Goal: Task Accomplishment & Management: Manage account settings

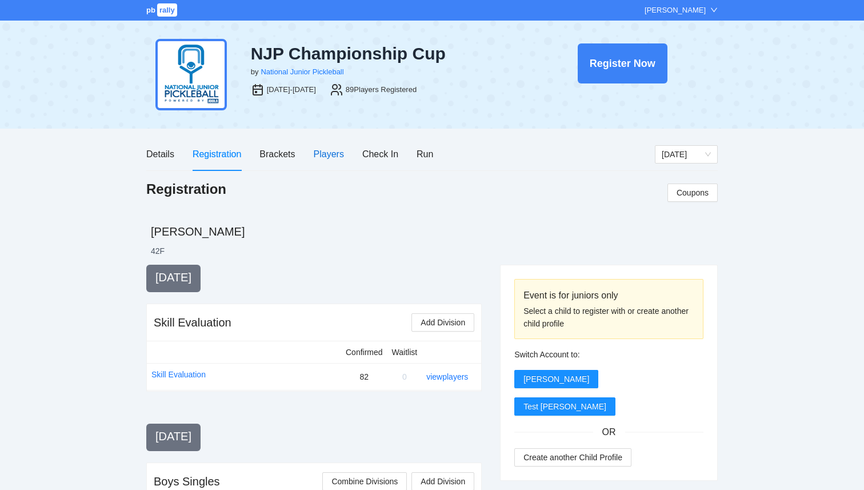
click at [327, 161] on div "Players" at bounding box center [329, 154] width 30 height 14
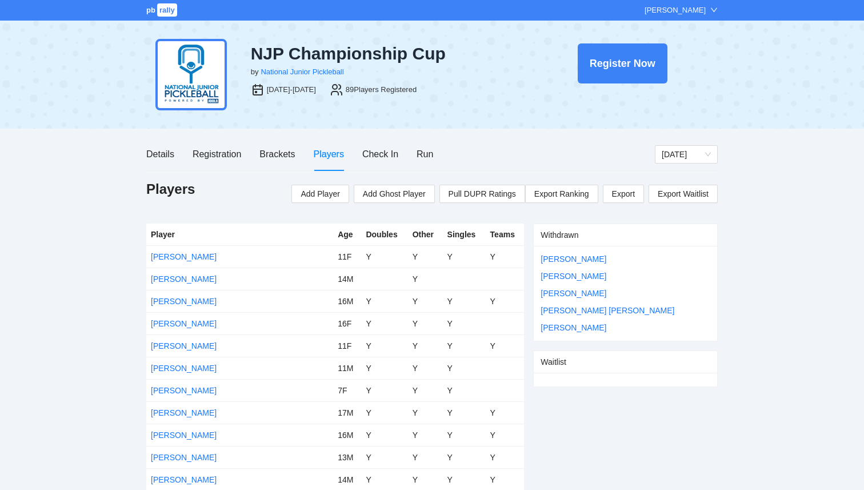
scroll to position [792, 0]
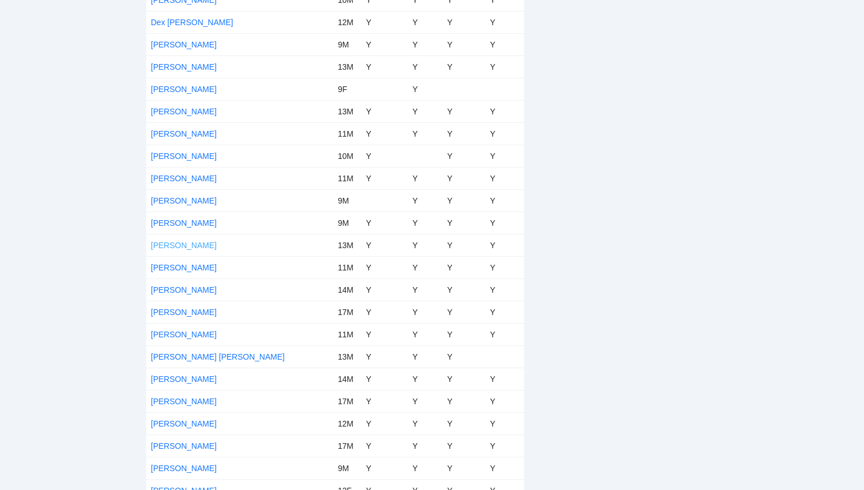
click at [193, 244] on link "[PERSON_NAME]" at bounding box center [184, 245] width 66 height 9
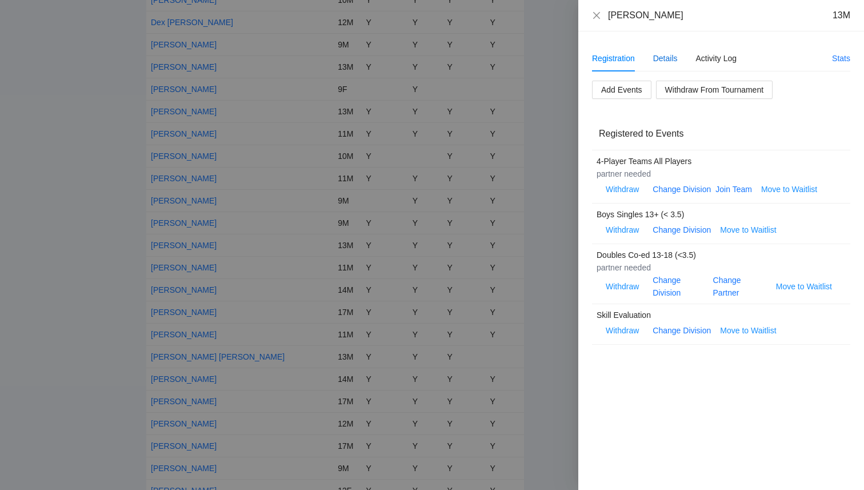
click at [674, 57] on div "Details" at bounding box center [665, 58] width 25 height 13
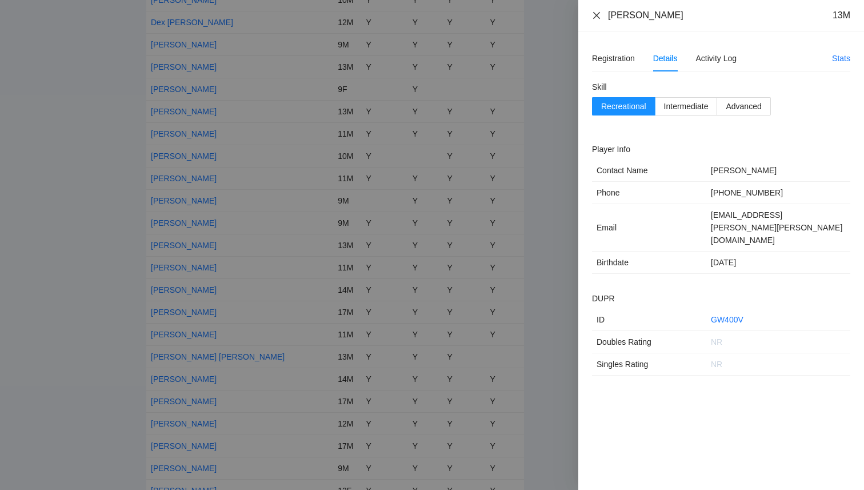
click at [600, 19] on icon "close" at bounding box center [596, 15] width 9 height 9
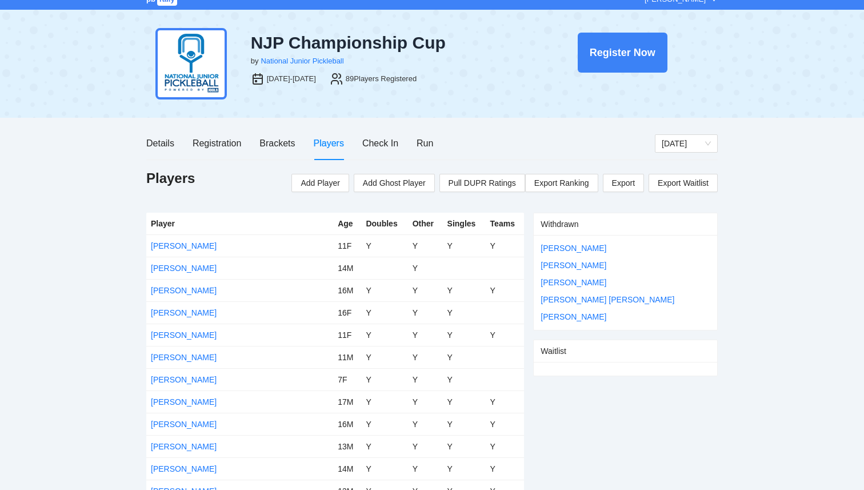
scroll to position [0, 0]
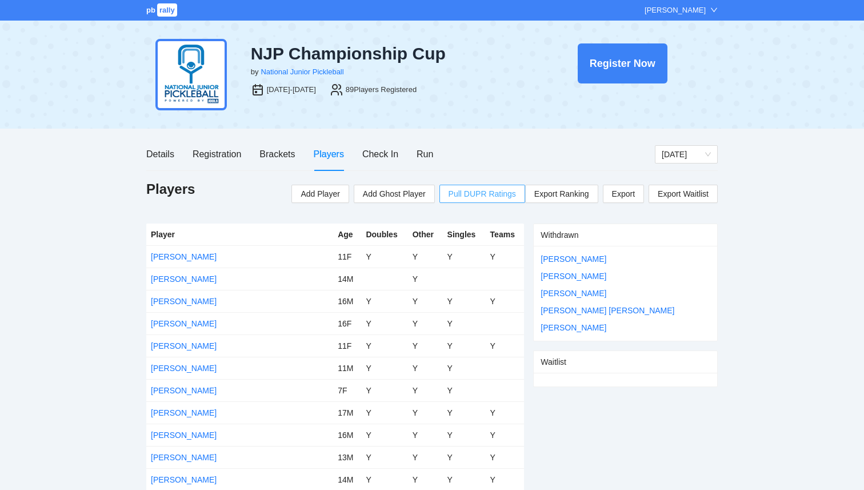
click at [491, 195] on span "Pull DUPR Ratings" at bounding box center [482, 193] width 67 height 13
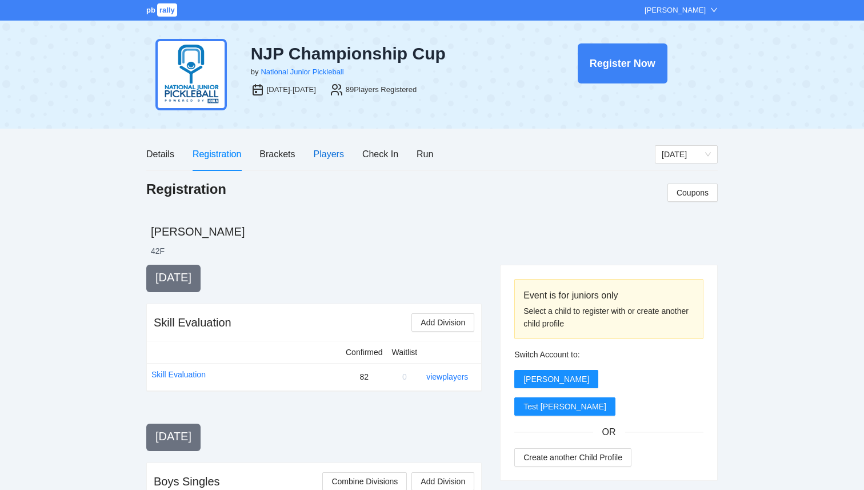
click at [329, 156] on div "Players" at bounding box center [329, 154] width 30 height 14
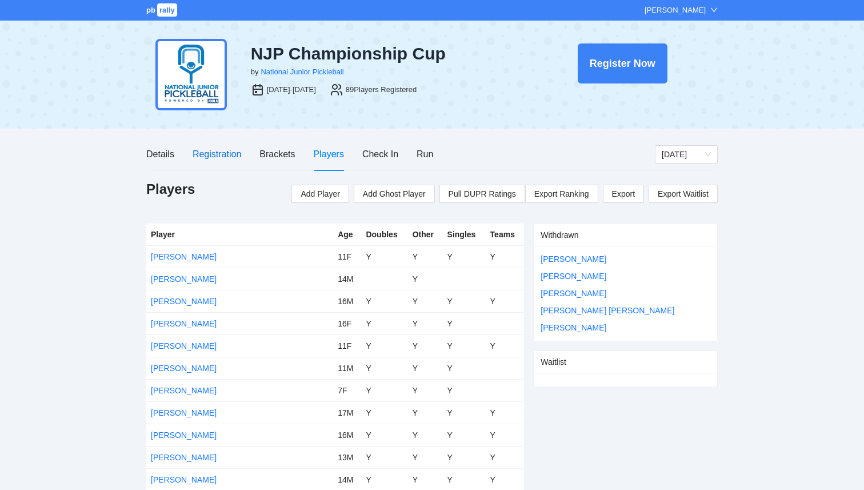
click at [221, 157] on div "Registration" at bounding box center [217, 154] width 49 height 14
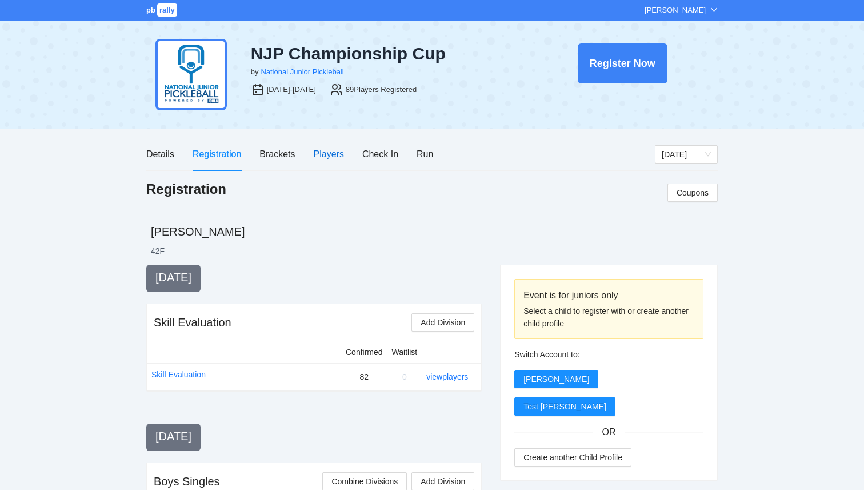
click at [326, 154] on div "Players" at bounding box center [329, 154] width 30 height 14
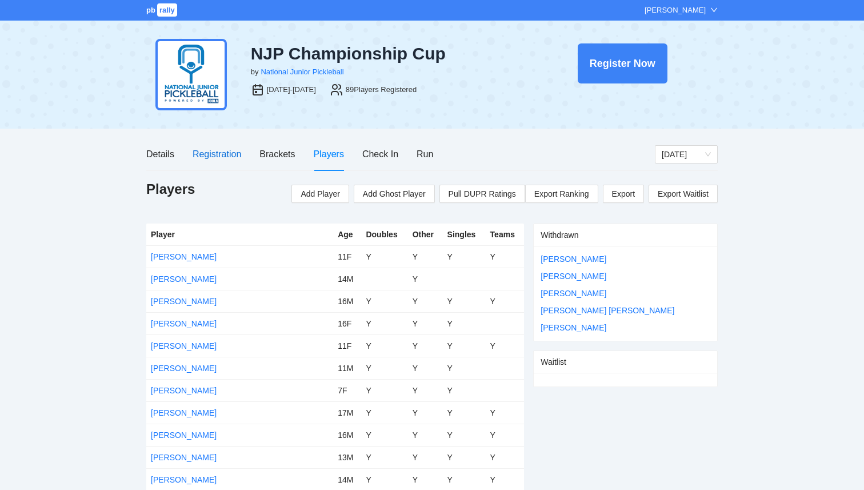
click at [206, 156] on div "Registration" at bounding box center [217, 154] width 49 height 14
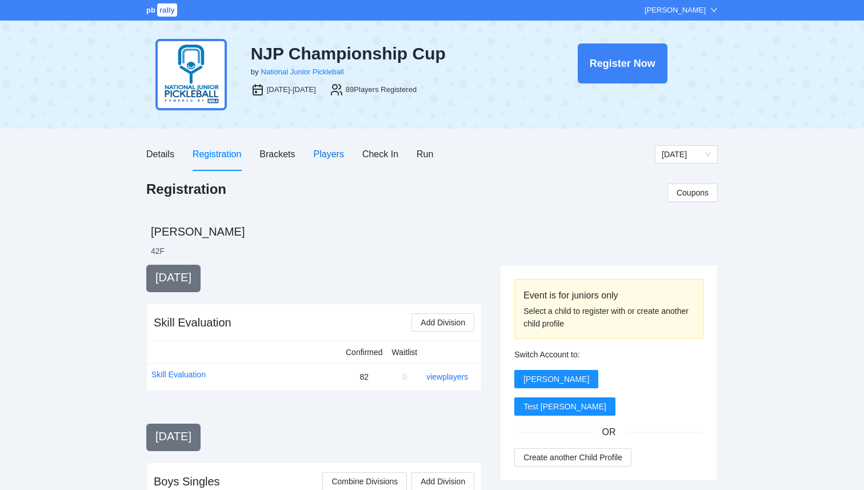
click at [316, 159] on div "Players" at bounding box center [329, 154] width 30 height 14
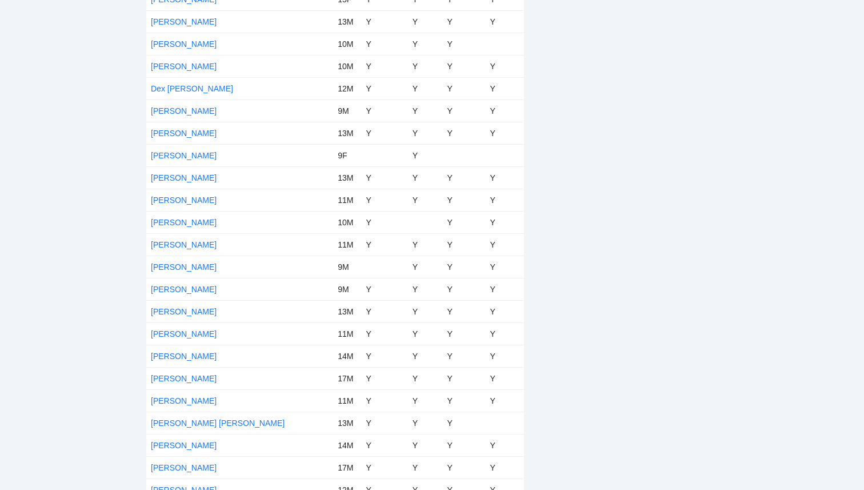
scroll to position [741, 0]
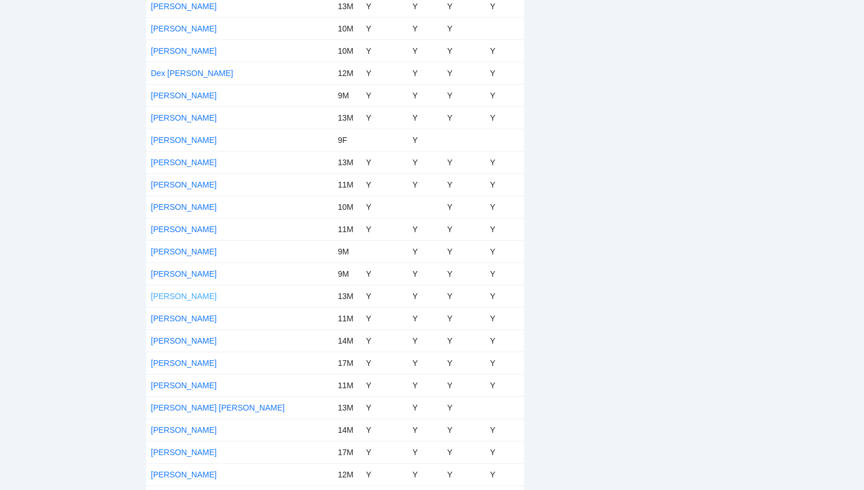
click at [208, 295] on link "[PERSON_NAME]" at bounding box center [184, 295] width 66 height 9
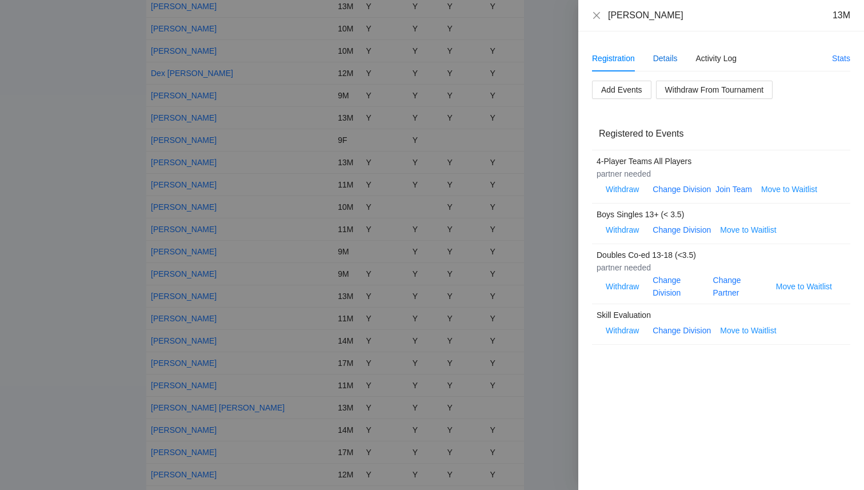
click at [667, 59] on div "Details" at bounding box center [665, 58] width 25 height 13
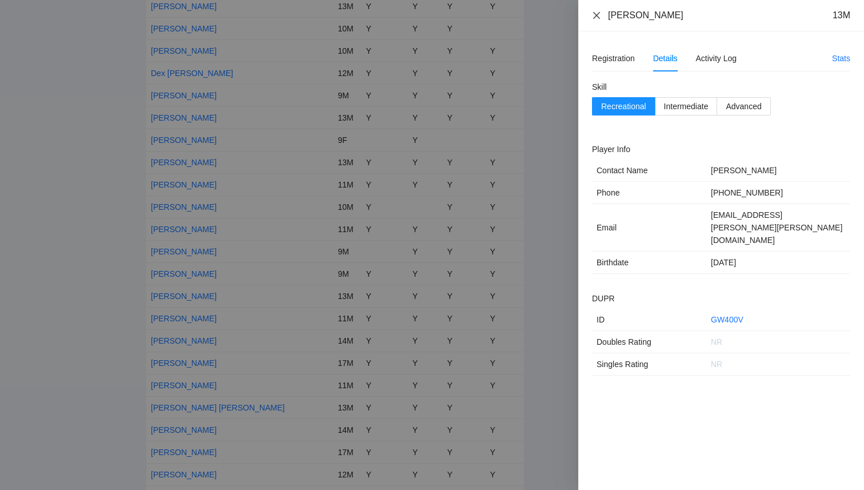
click at [599, 11] on icon "close" at bounding box center [596, 15] width 9 height 9
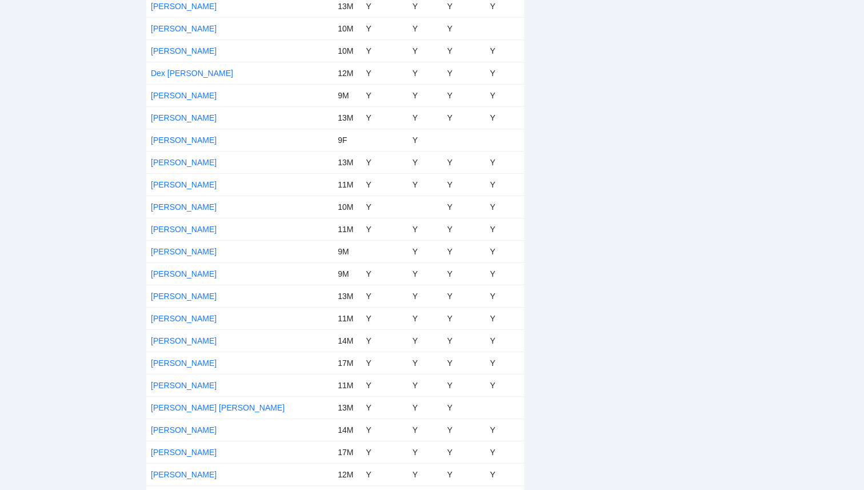
scroll to position [0, 0]
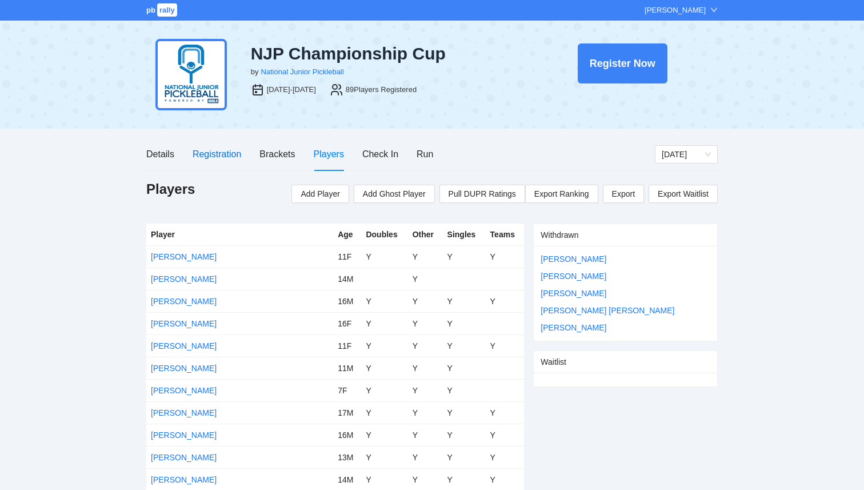
click at [214, 153] on div "Registration" at bounding box center [217, 154] width 49 height 14
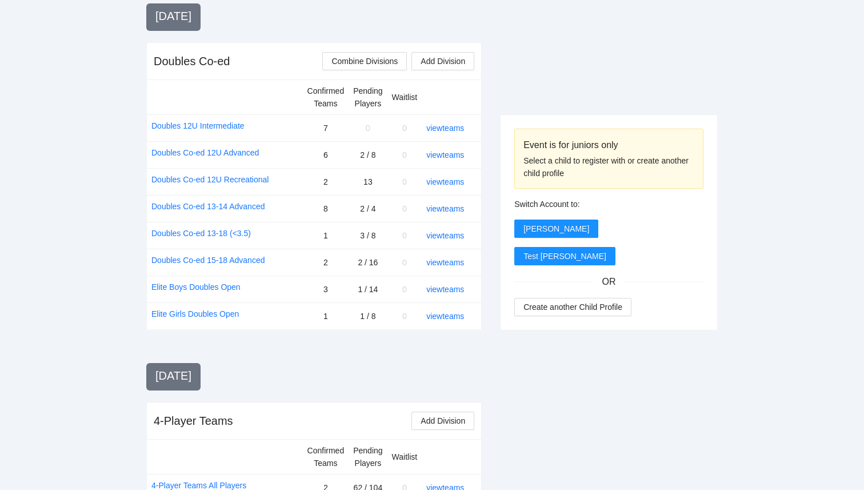
scroll to position [957, 0]
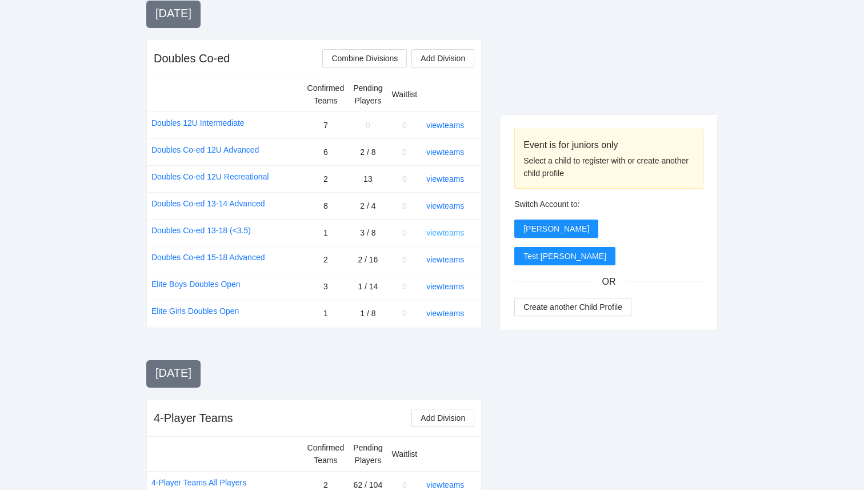
click at [459, 233] on link "view teams" at bounding box center [445, 232] width 38 height 9
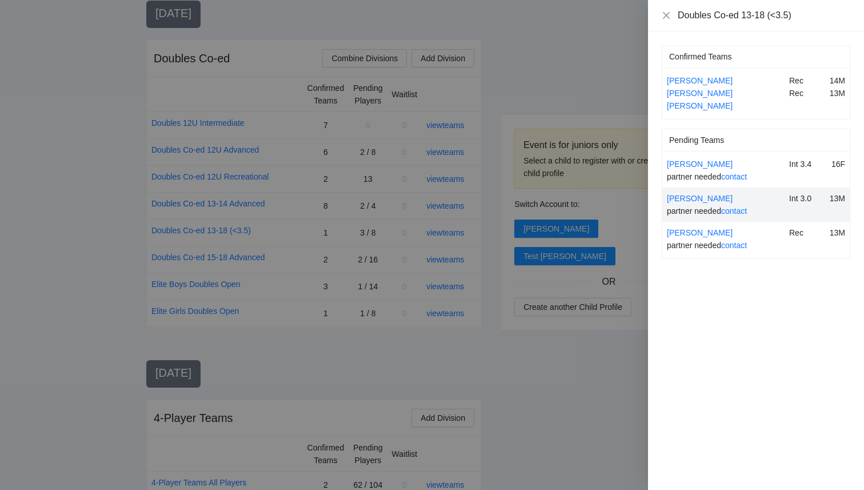
click at [550, 396] on div at bounding box center [432, 245] width 864 height 490
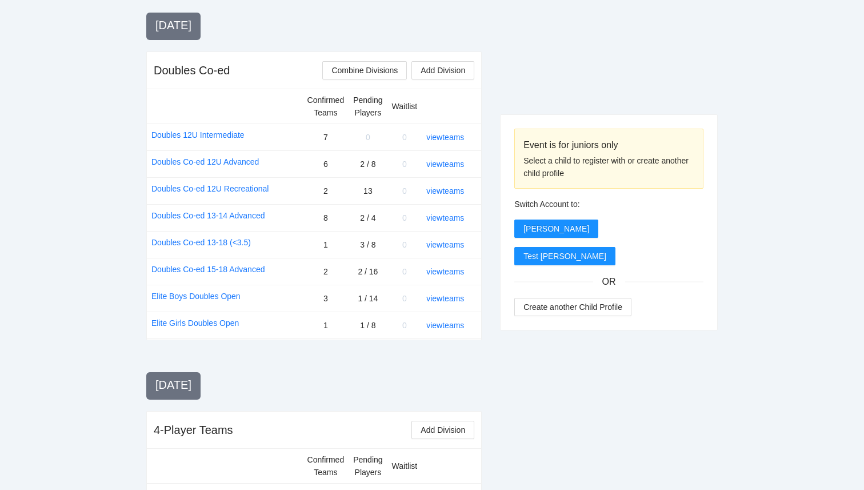
scroll to position [941, 0]
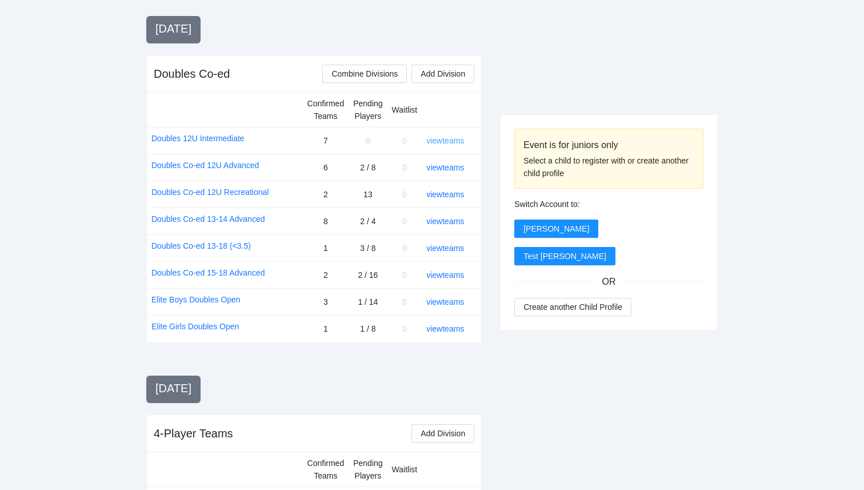
click at [450, 139] on link "view teams" at bounding box center [445, 140] width 38 height 9
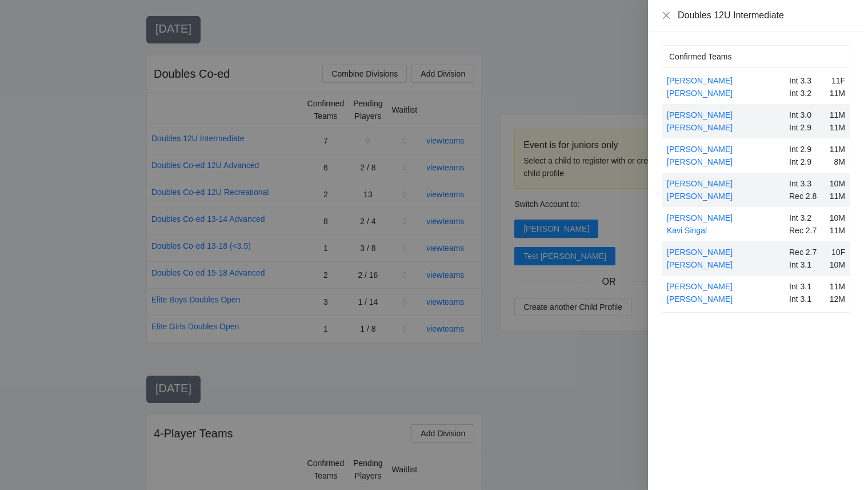
click at [621, 377] on div at bounding box center [432, 245] width 864 height 490
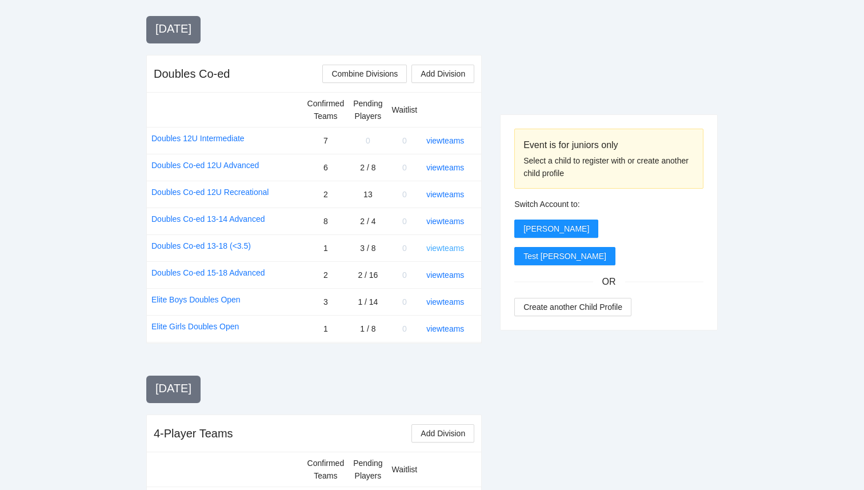
click at [446, 245] on link "view teams" at bounding box center [445, 247] width 38 height 9
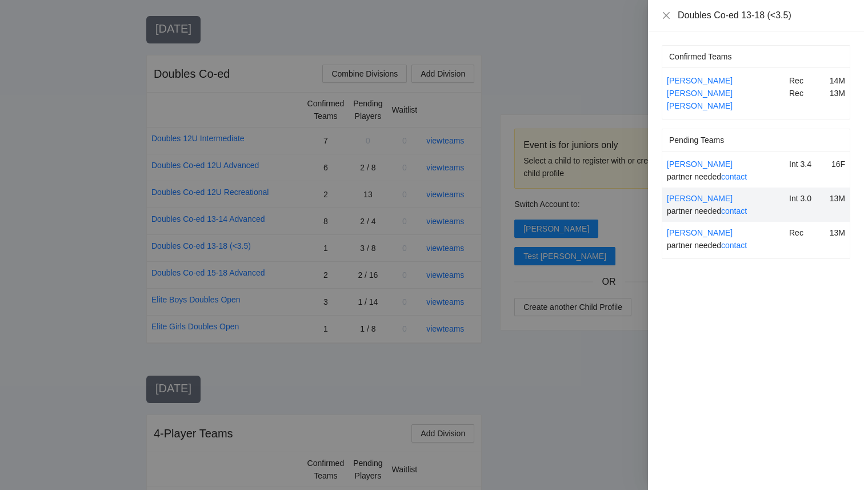
click at [569, 357] on div at bounding box center [432, 245] width 864 height 490
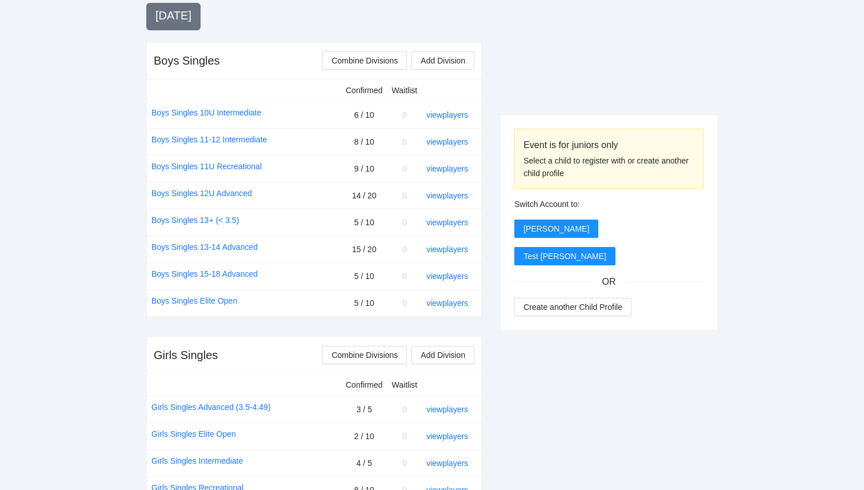
scroll to position [402, 0]
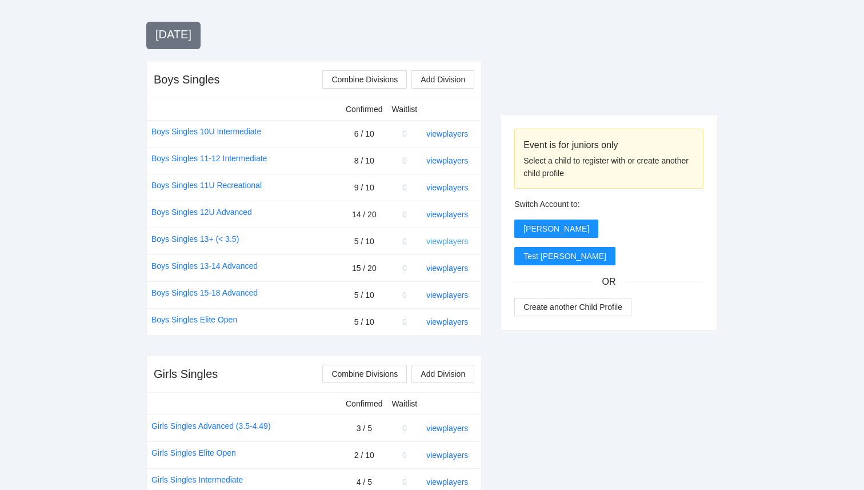
click at [466, 242] on link "view players" at bounding box center [447, 241] width 42 height 9
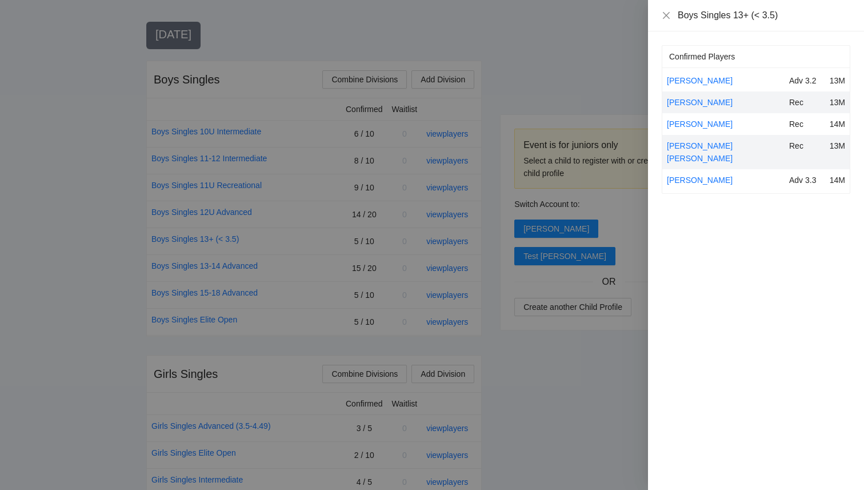
click at [583, 368] on div at bounding box center [432, 245] width 864 height 490
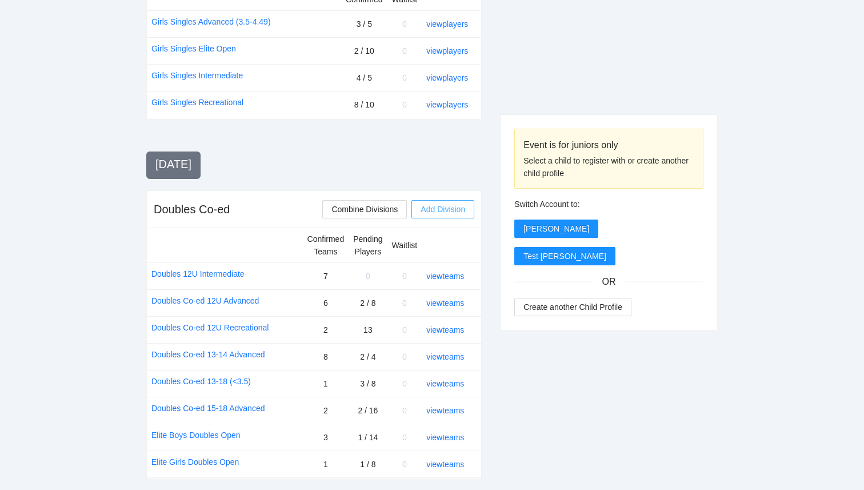
scroll to position [810, 0]
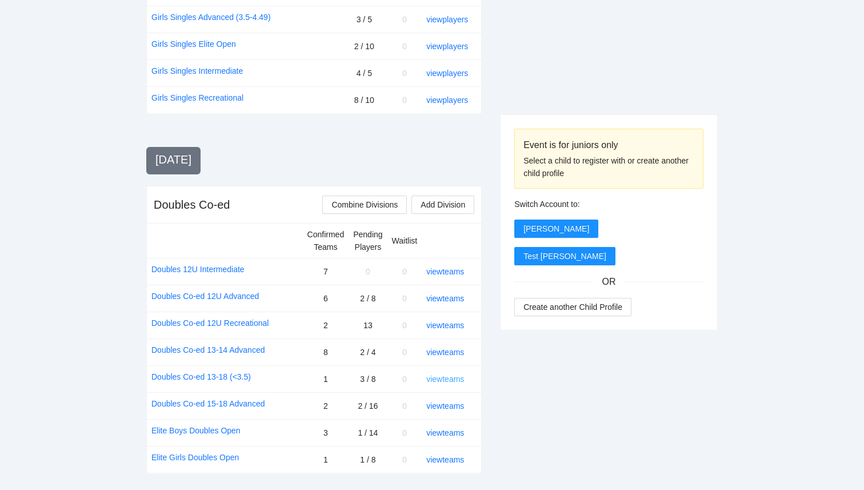
click at [449, 377] on link "view teams" at bounding box center [445, 378] width 38 height 9
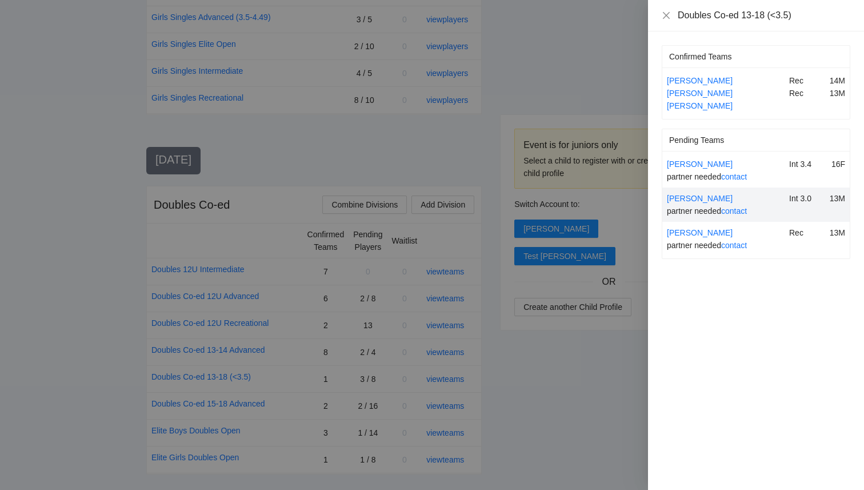
click at [622, 350] on div at bounding box center [432, 245] width 864 height 490
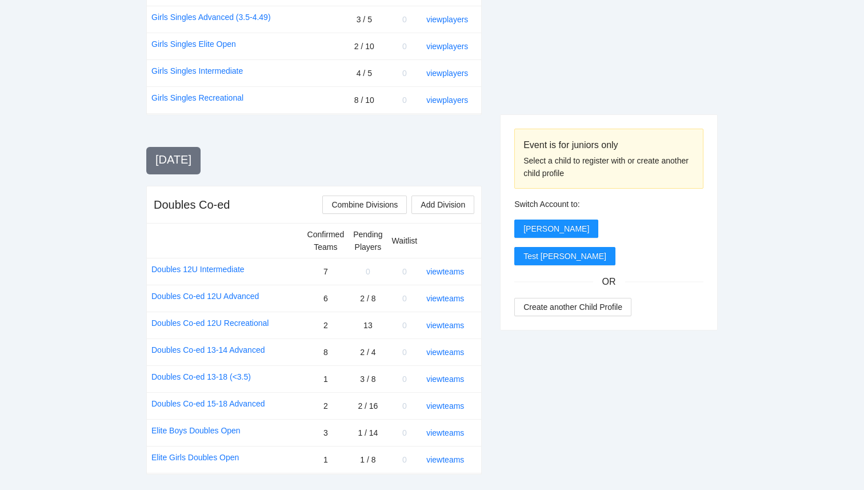
click at [458, 383] on div "view teams" at bounding box center [449, 379] width 46 height 13
click at [458, 382] on link "view teams" at bounding box center [445, 378] width 38 height 9
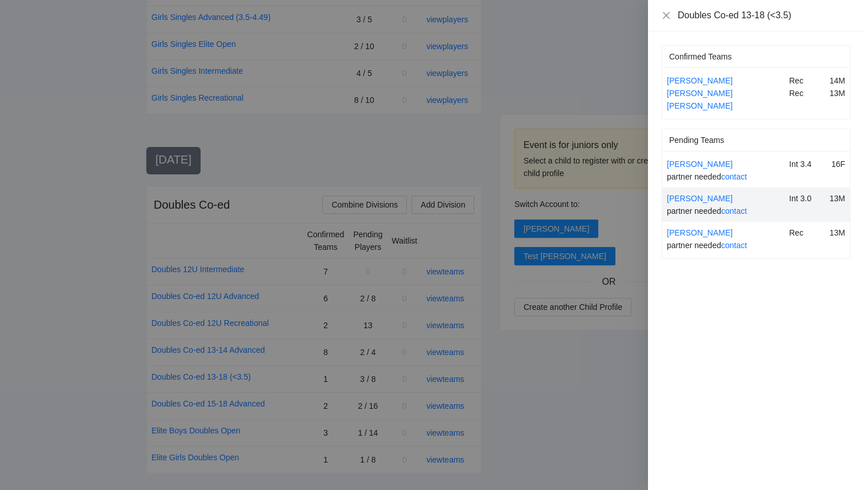
click at [614, 384] on div at bounding box center [432, 245] width 864 height 490
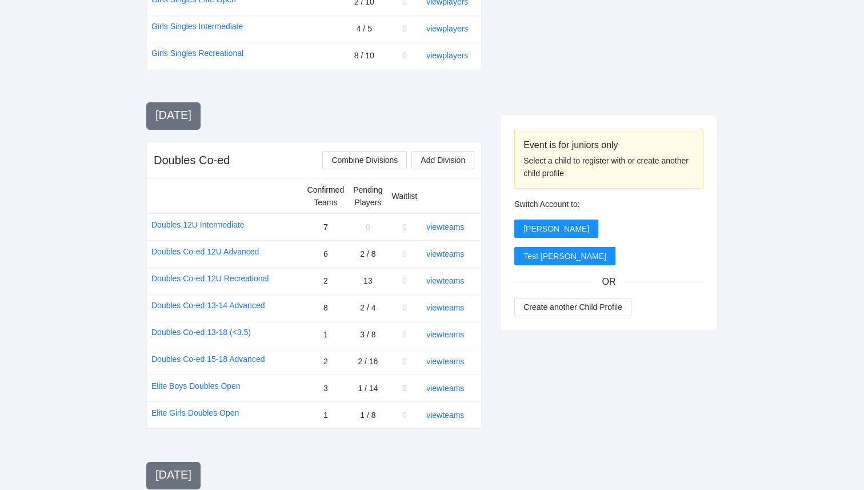
scroll to position [861, 0]
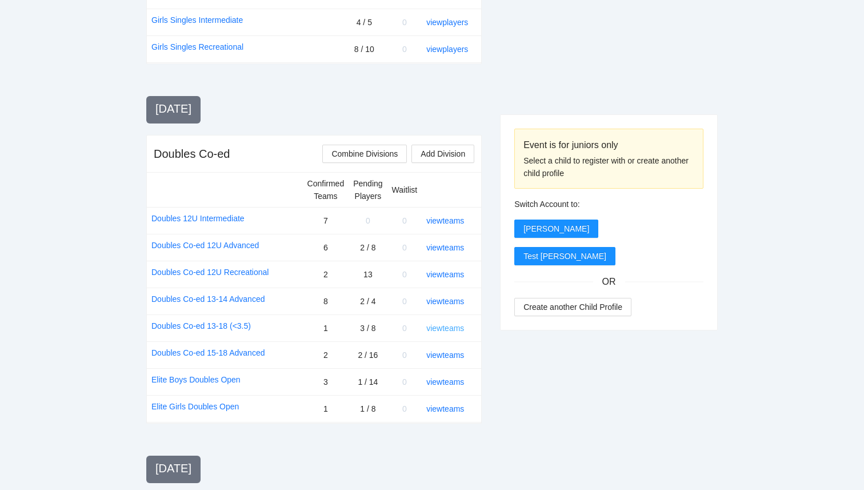
click at [447, 327] on link "view teams" at bounding box center [445, 327] width 38 height 9
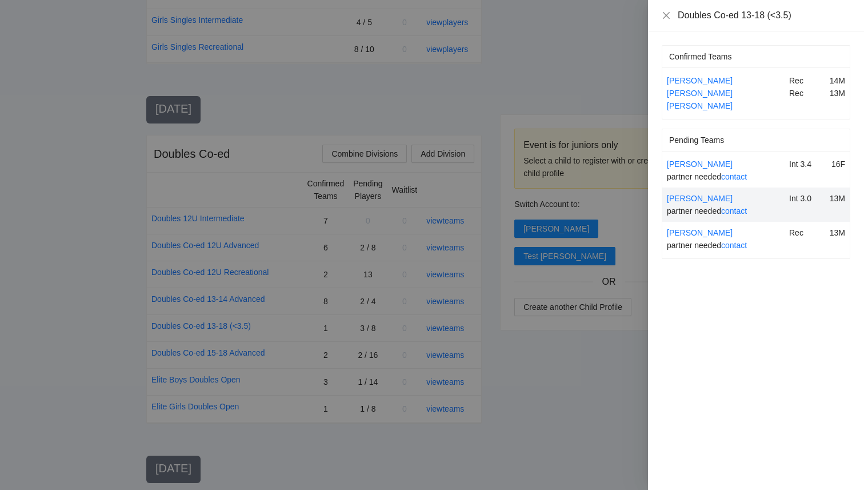
click at [593, 371] on div at bounding box center [432, 245] width 864 height 490
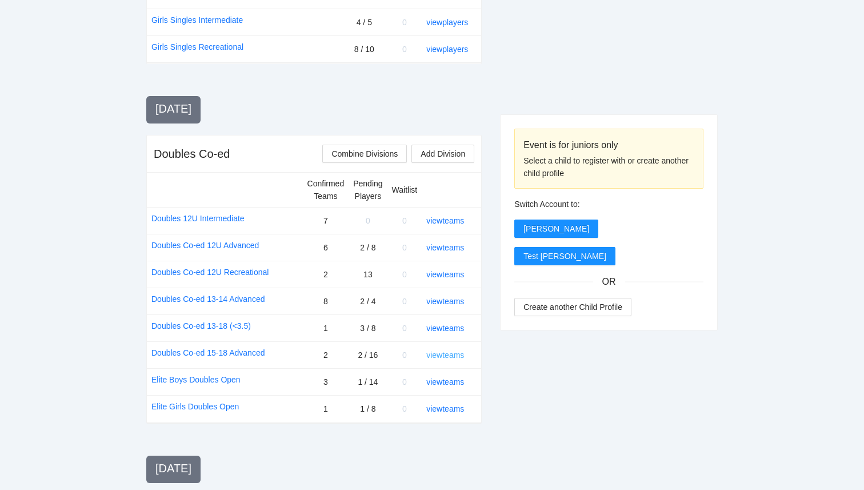
click at [449, 355] on link "view teams" at bounding box center [445, 354] width 38 height 9
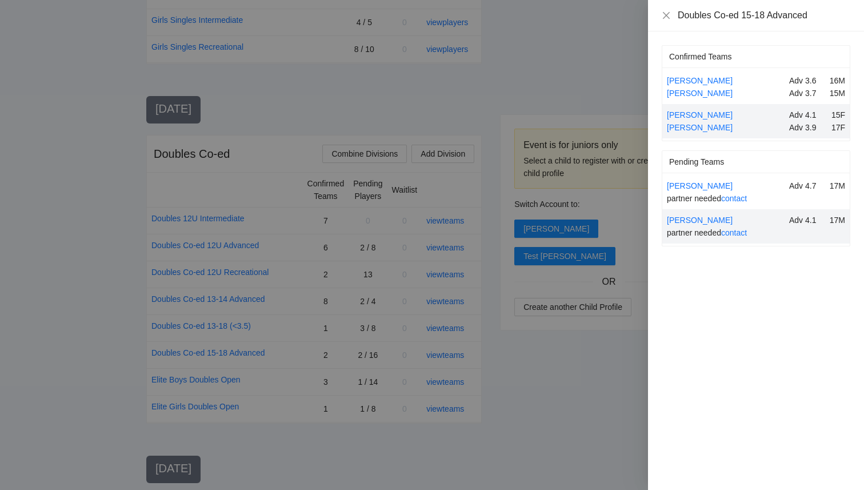
click at [402, 310] on div at bounding box center [432, 245] width 864 height 490
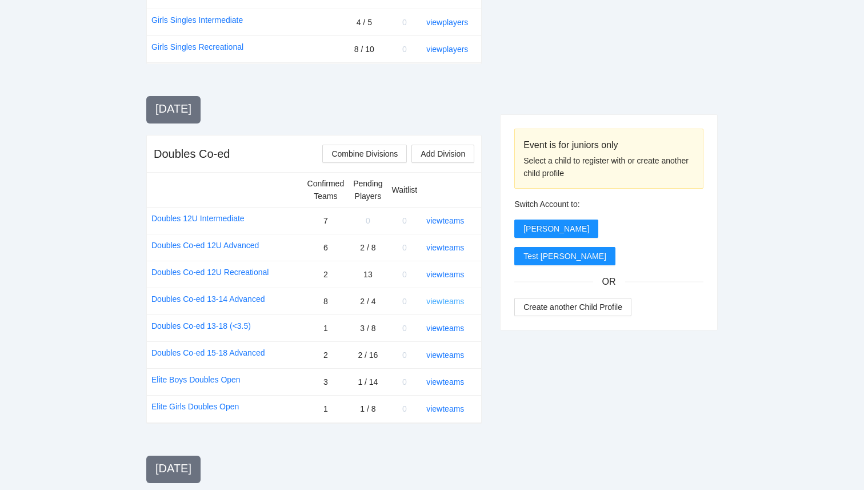
click at [448, 305] on link "view teams" at bounding box center [445, 301] width 38 height 9
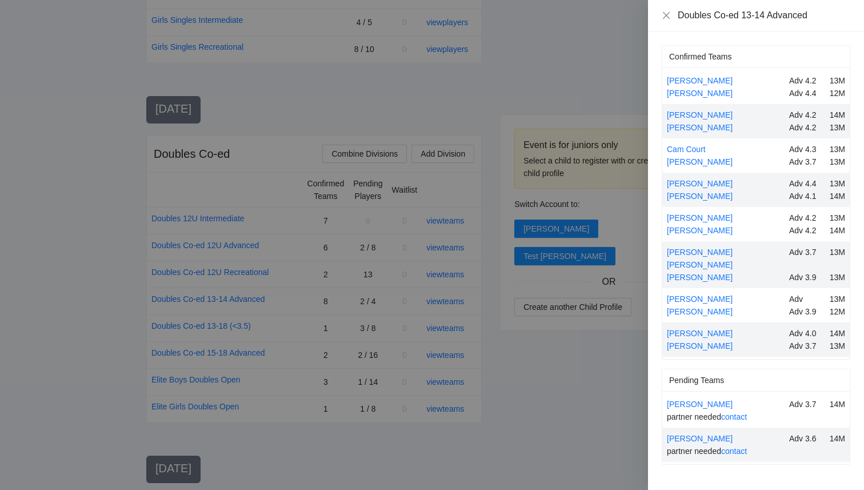
click at [609, 418] on div at bounding box center [432, 245] width 864 height 490
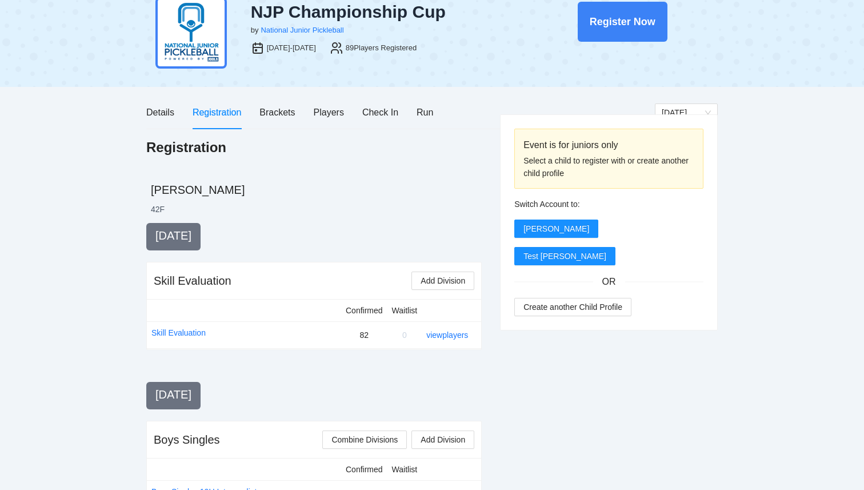
scroll to position [0, 0]
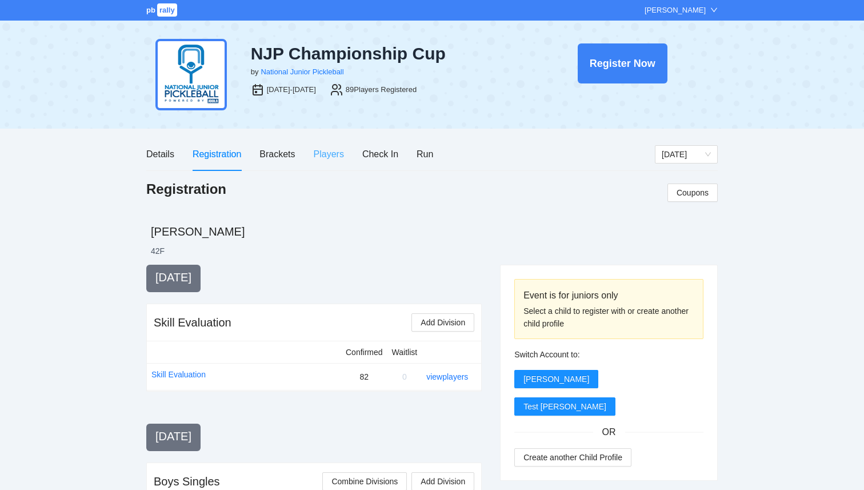
click at [335, 163] on div "Players" at bounding box center [329, 154] width 30 height 33
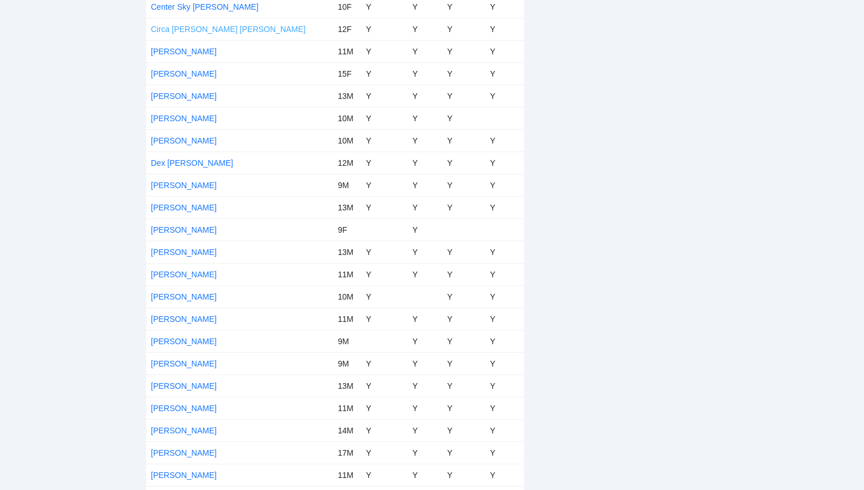
scroll to position [652, 0]
click at [185, 386] on link "[PERSON_NAME]" at bounding box center [184, 385] width 66 height 9
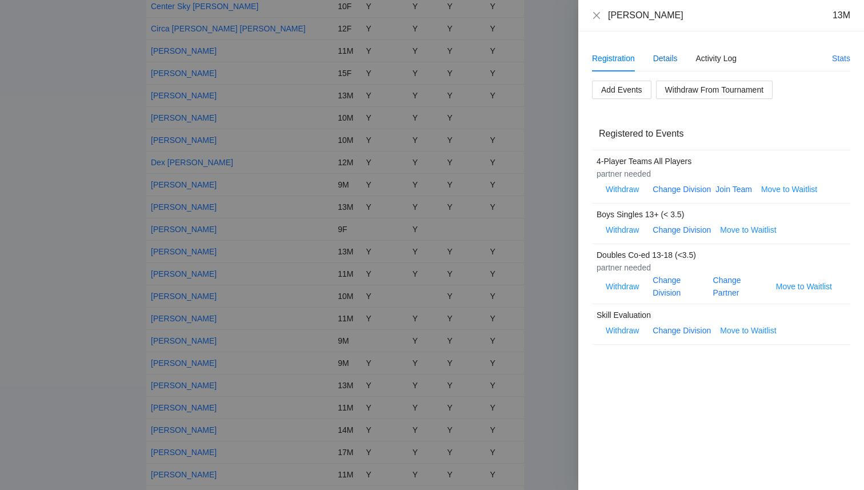
click at [666, 57] on div "Details" at bounding box center [665, 58] width 25 height 13
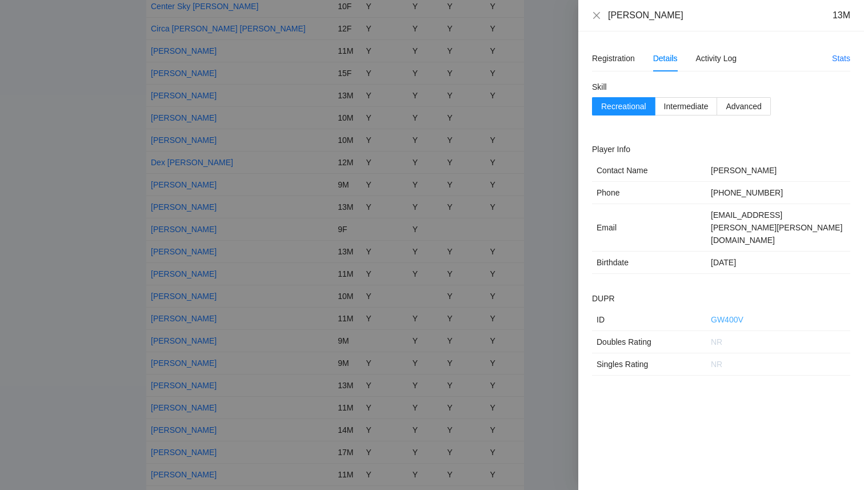
click at [729, 315] on link "GW400V" at bounding box center [727, 319] width 33 height 9
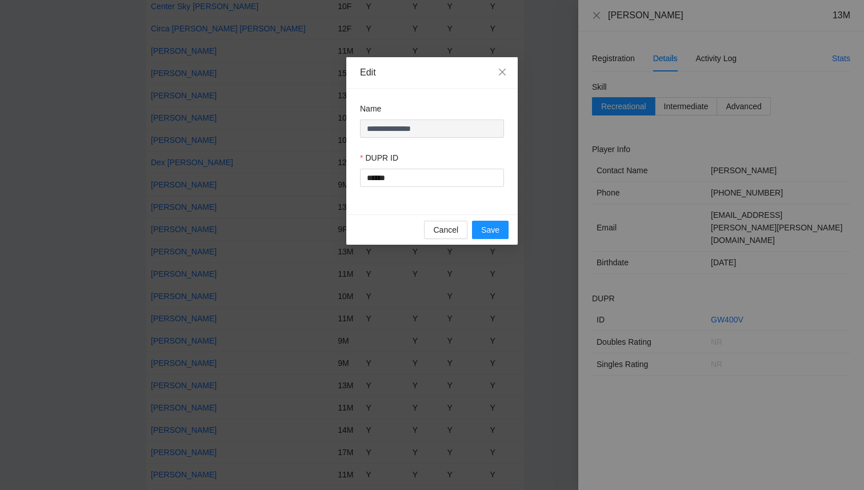
drag, startPoint x: 440, startPoint y: 187, endPoint x: 358, endPoint y: 179, distance: 82.2
click at [351, 179] on div "**********" at bounding box center [431, 152] width 171 height 126
click at [424, 181] on input "******" at bounding box center [432, 178] width 144 height 18
paste input "******"
drag, startPoint x: 437, startPoint y: 179, endPoint x: 331, endPoint y: 175, distance: 105.3
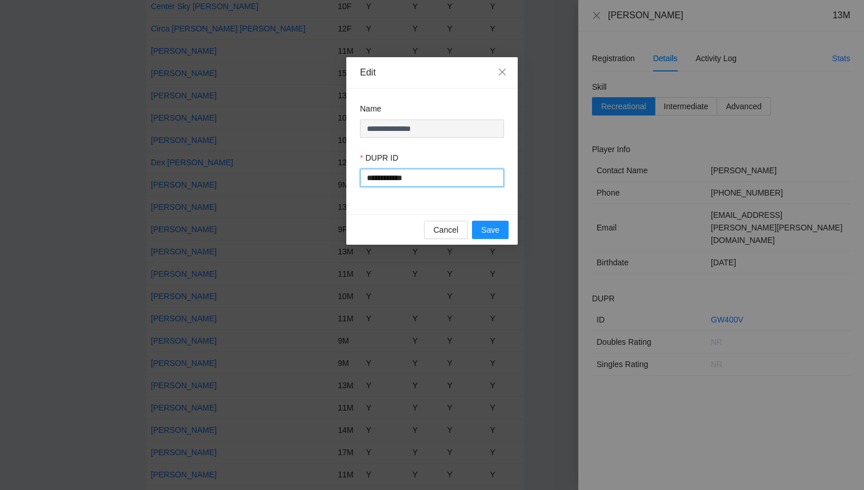
click at [332, 175] on div "**********" at bounding box center [432, 245] width 864 height 490
paste input "text"
type input "******"
click at [487, 232] on span "Save" at bounding box center [490, 229] width 18 height 13
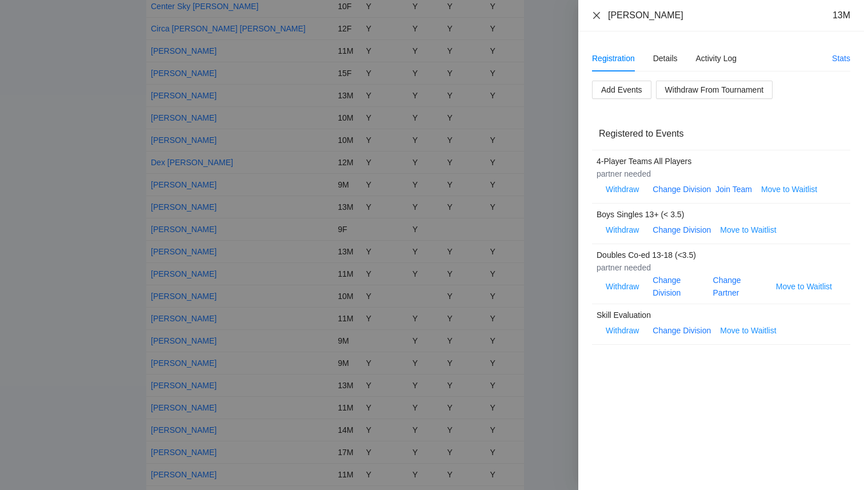
click at [596, 15] on icon "close" at bounding box center [596, 15] width 9 height 9
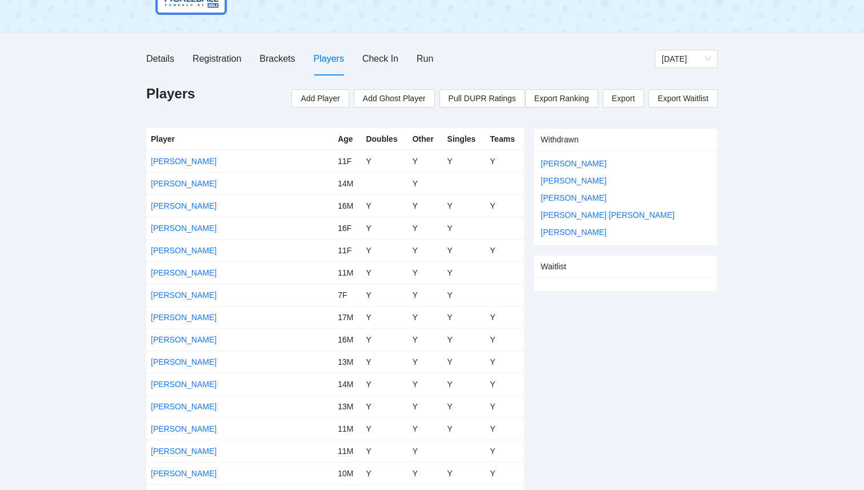
scroll to position [0, 0]
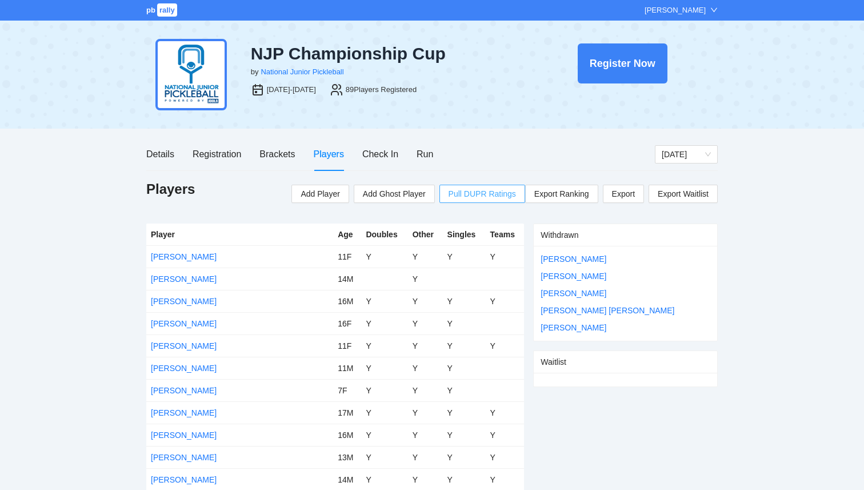
click at [480, 195] on span "Pull DUPR Ratings" at bounding box center [482, 193] width 67 height 13
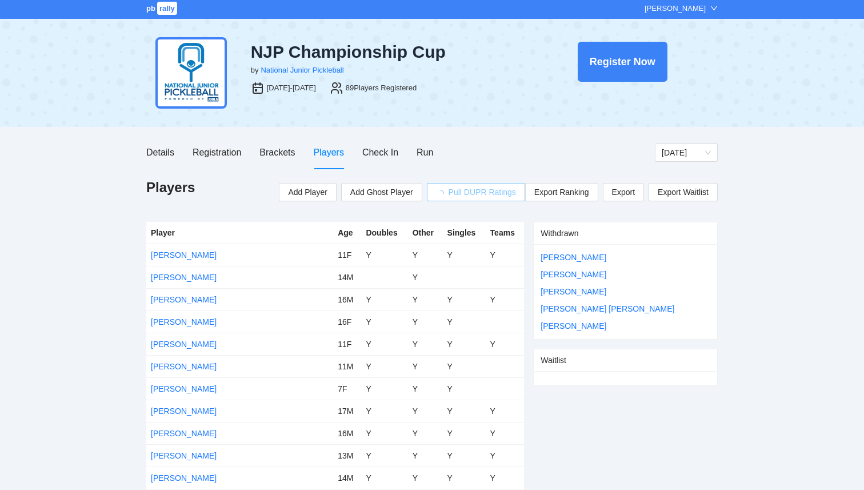
scroll to position [3, 0]
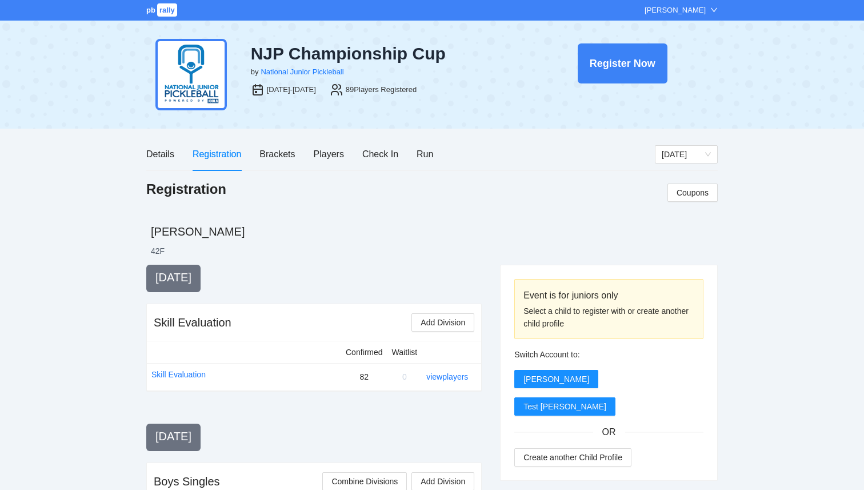
scroll to position [3, 0]
